Goal: Book appointment/travel/reservation

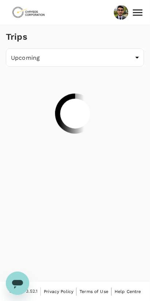
click at [109, 60] on body "Trips Upcoming /trips/upcoming ​ Version 3.52.1 Privacy Policy Terms of Use Hel…" at bounding box center [75, 151] width 150 height 302
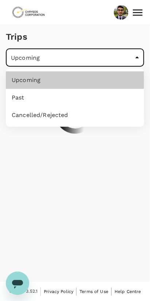
click at [77, 145] on div at bounding box center [75, 150] width 150 height 301
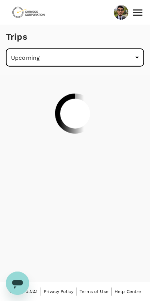
click at [30, 16] on img at bounding box center [29, 12] width 34 height 16
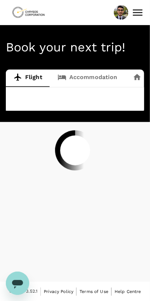
click at [99, 78] on div at bounding box center [75, 150] width 150 height 301
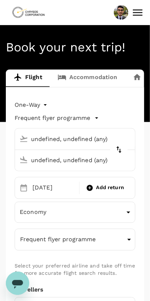
type input "[GEOGRAPHIC_DATA], [GEOGRAPHIC_DATA] (any)"
type input "Thunder Bay (YQT)"
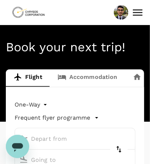
click at [93, 78] on link "Accommodation" at bounding box center [87, 78] width 75 height 17
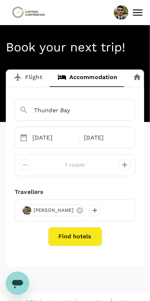
click at [49, 138] on div "[DATE]" at bounding box center [54, 137] width 48 height 15
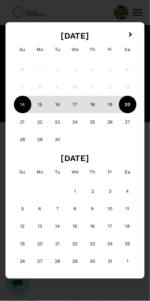
click at [127, 104] on div "20" at bounding box center [127, 104] width 17 height 17
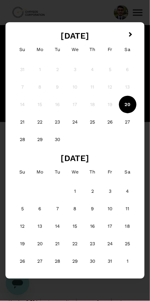
click at [61, 123] on div "23" at bounding box center [57, 121] width 17 height 17
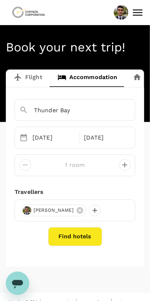
click at [72, 138] on div "[DATE]" at bounding box center [54, 137] width 48 height 15
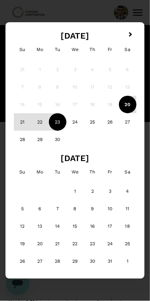
click at [57, 127] on div "23" at bounding box center [57, 121] width 17 height 17
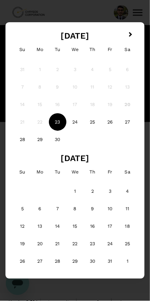
click at [123, 106] on div "20" at bounding box center [127, 104] width 17 height 17
click at [73, 111] on div "17" at bounding box center [74, 104] width 17 height 17
click at [78, 120] on div "24" at bounding box center [74, 121] width 17 height 17
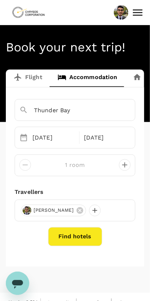
click at [48, 137] on div "[DATE]" at bounding box center [54, 137] width 48 height 15
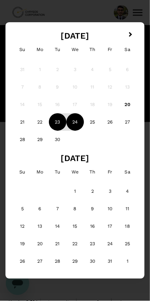
click at [126, 103] on div "20" at bounding box center [127, 104] width 17 height 17
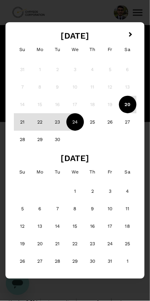
click at [58, 122] on div "23" at bounding box center [57, 121] width 17 height 17
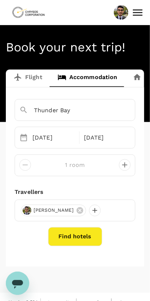
click at [77, 239] on button "Find hotels" at bounding box center [75, 236] width 54 height 19
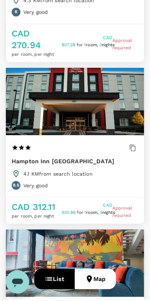
scroll to position [210, 0]
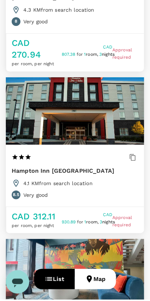
click at [85, 167] on h6 "Hampton Inn [GEOGRAPHIC_DATA]" at bounding box center [63, 172] width 102 height 10
